Goal: Task Accomplishment & Management: Manage account settings

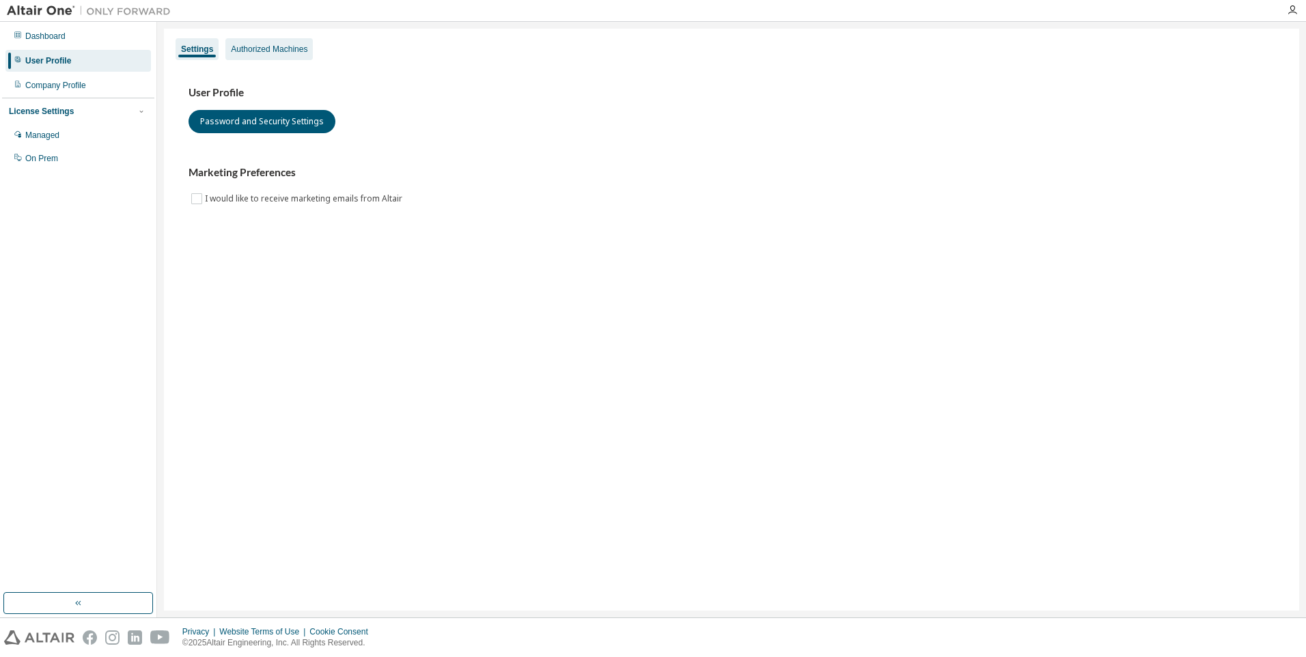
click at [253, 46] on div "Authorized Machines" at bounding box center [269, 49] width 76 height 11
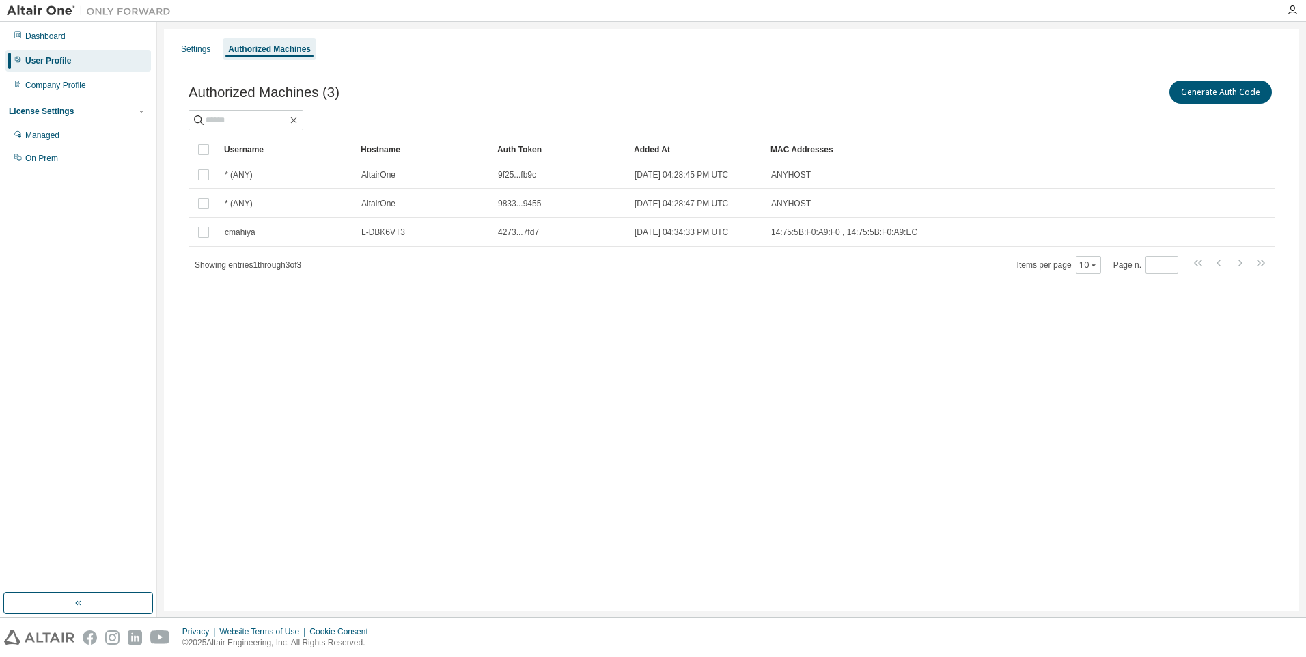
click at [575, 415] on div "Settings Authorized Machines Authorized Machines (3) Generate Auth Code Clear L…" at bounding box center [731, 320] width 1135 height 582
click at [502, 557] on div "Settings Authorized Machines Authorized Machines (3) Generate Auth Code Clear L…" at bounding box center [731, 320] width 1135 height 582
click at [400, 570] on div "Settings Authorized Machines Authorized Machines (3) Generate Auth Code Clear L…" at bounding box center [731, 320] width 1135 height 582
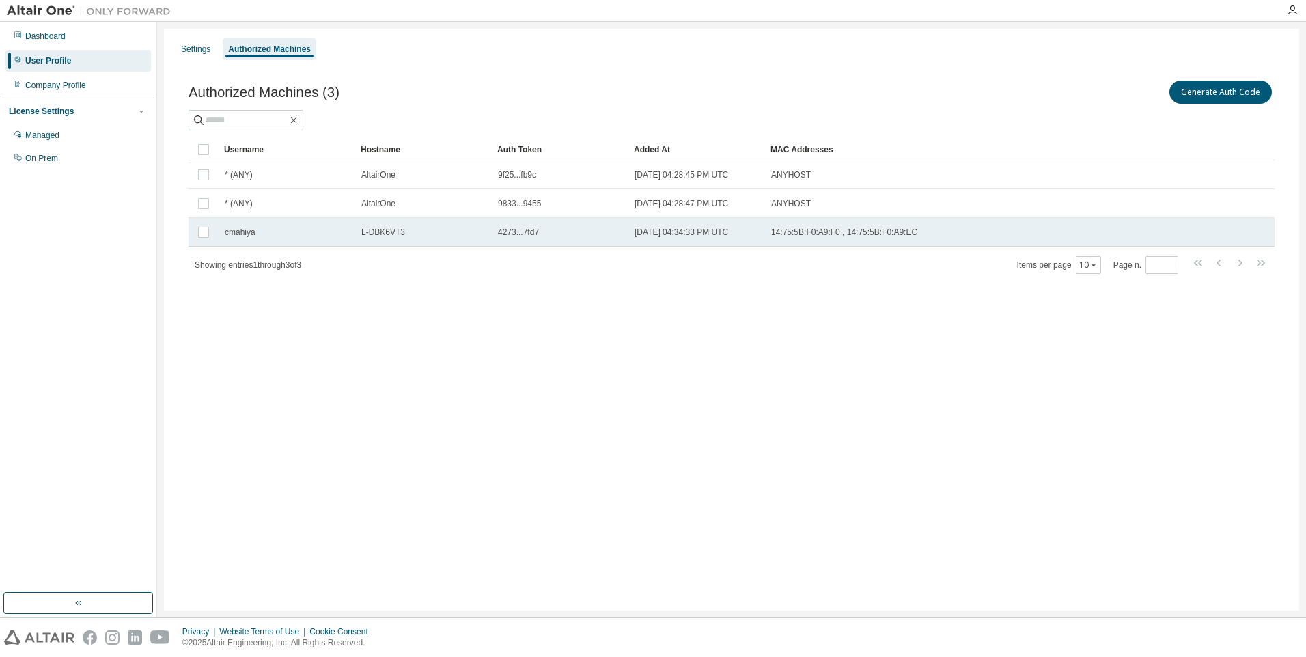
click at [759, 230] on td "2025-08-15 04:34:33 PM UTC" at bounding box center [696, 232] width 137 height 29
click at [794, 304] on div "Authorized Machines (3) Generate Auth Code Delete Auth Token Clear Load Save Sa…" at bounding box center [731, 185] width 1119 height 249
click at [756, 324] on div "Settings Authorized Machines Authorized Machines (3) Generate Auth Code Delete …" at bounding box center [731, 320] width 1135 height 582
click at [872, 102] on div "Generate Auth Code Delete Auth Token" at bounding box center [1002, 92] width 543 height 29
click at [462, 426] on div "Settings Authorized Machines Authorized Machines (3) Generate Auth Code Delete …" at bounding box center [731, 320] width 1135 height 582
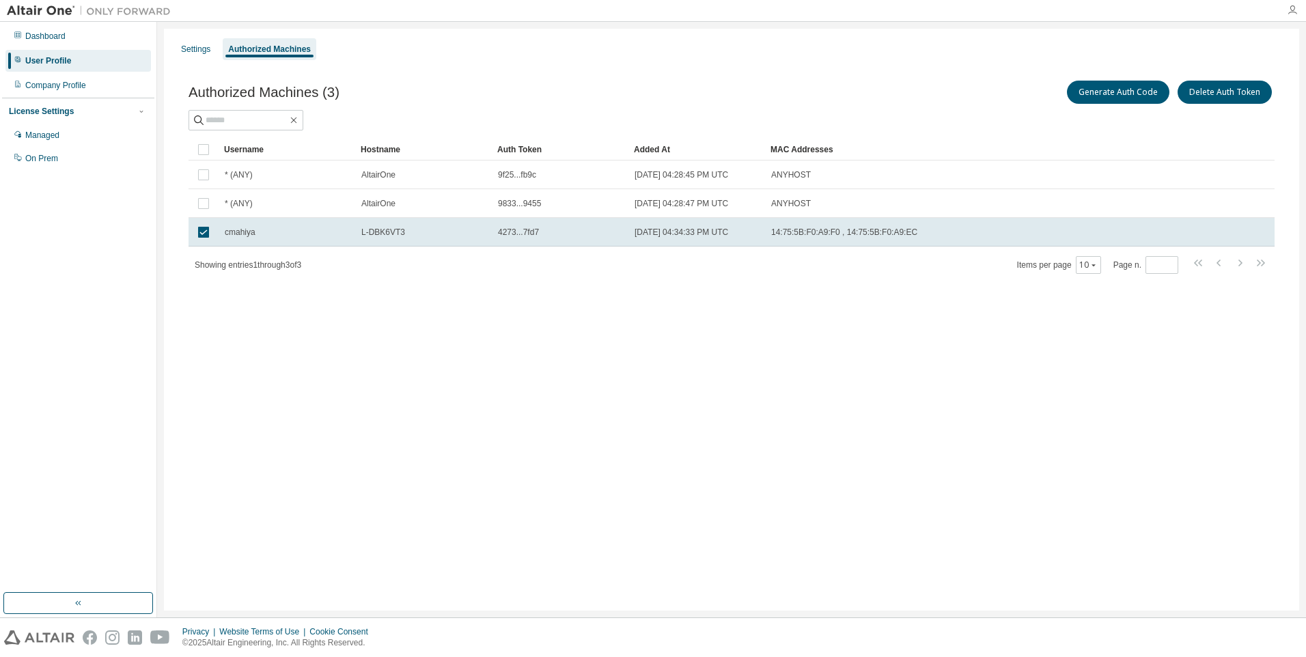
click at [1292, 8] on icon "button" at bounding box center [1292, 10] width 11 height 11
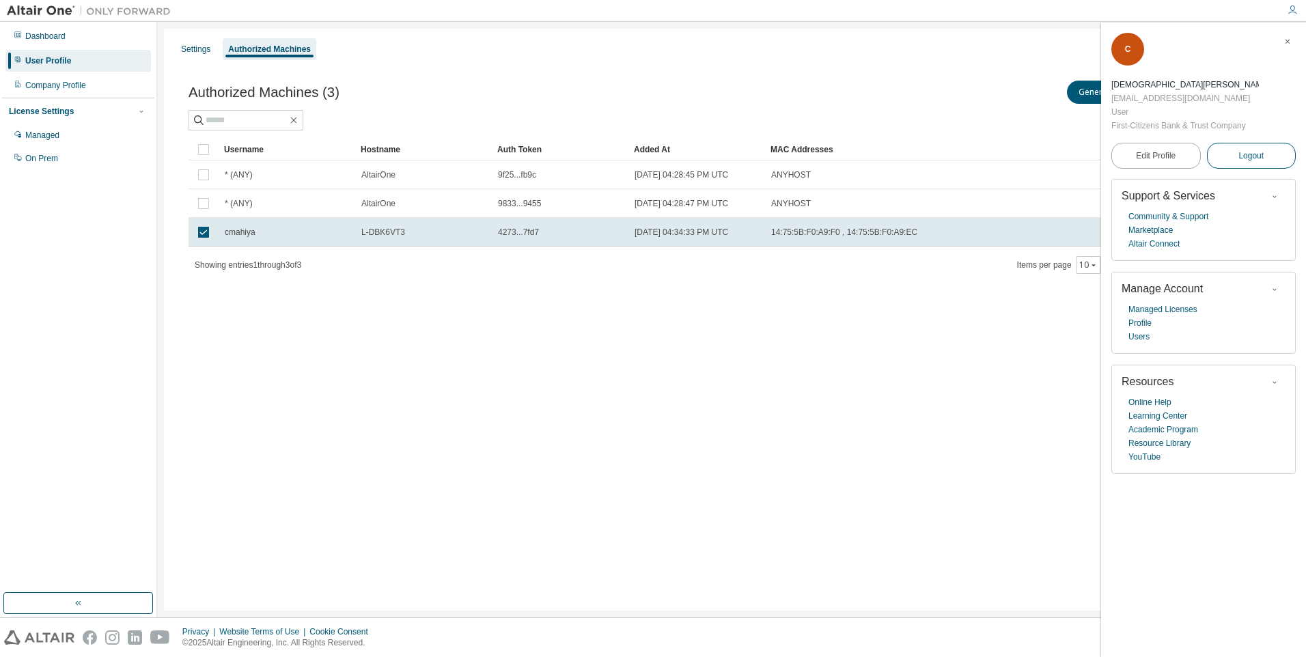
click at [1250, 156] on span "Logout" at bounding box center [1250, 156] width 25 height 14
